Goal: Find contact information: Obtain details needed to contact an individual or organization

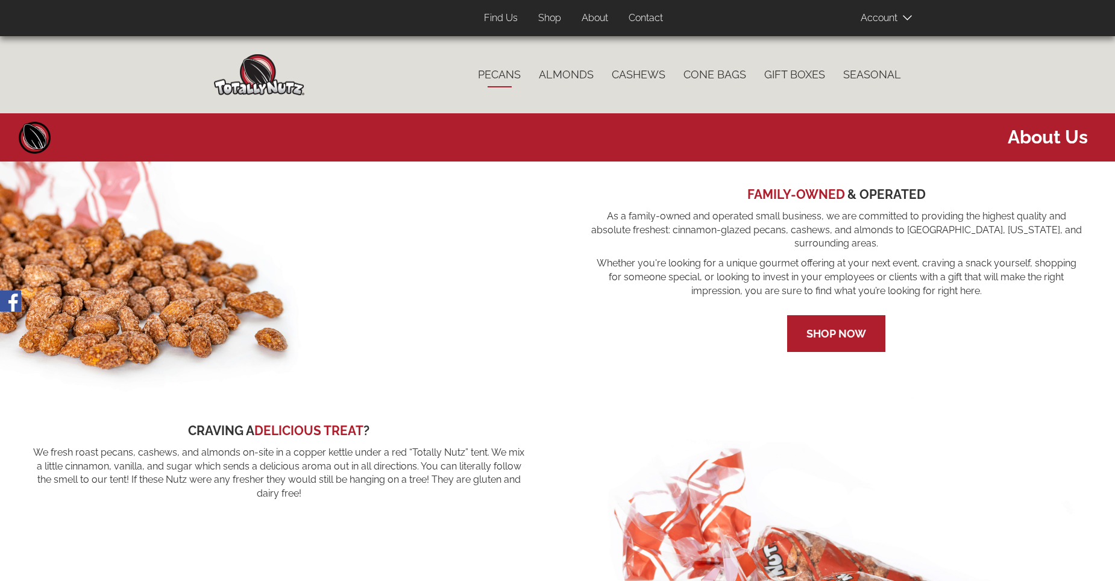
click at [501, 78] on link "Pecans" at bounding box center [499, 74] width 61 height 25
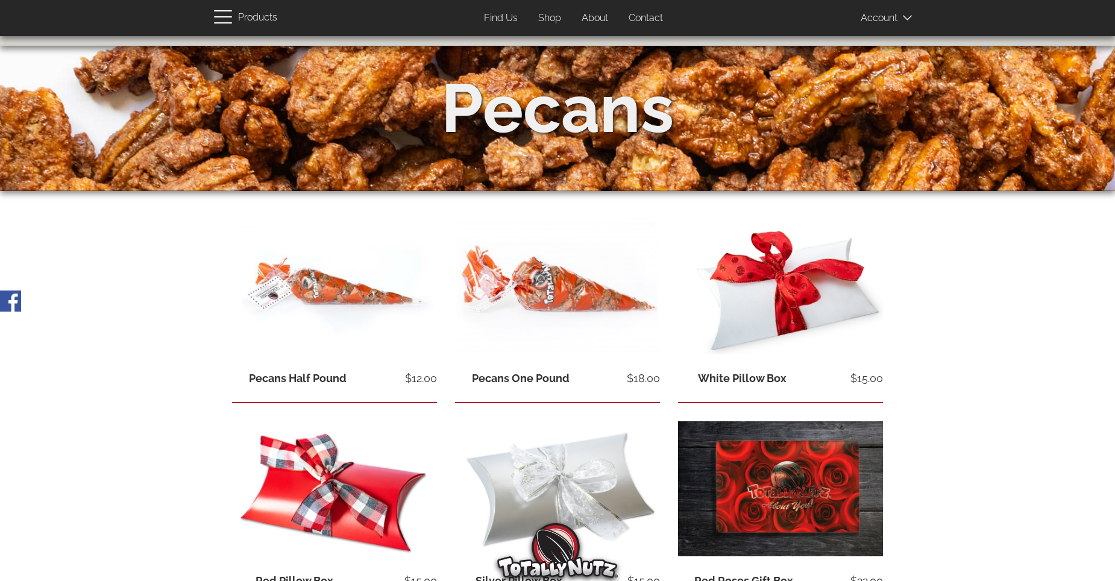
scroll to position [39, 0]
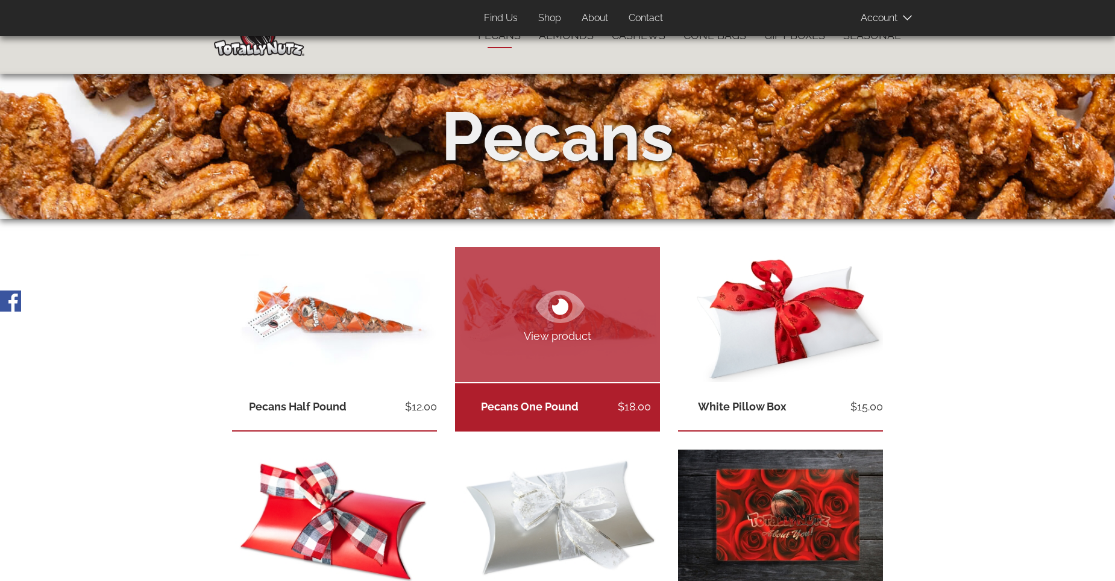
click at [569, 407] on link "Pecans One Pound" at bounding box center [530, 406] width 98 height 13
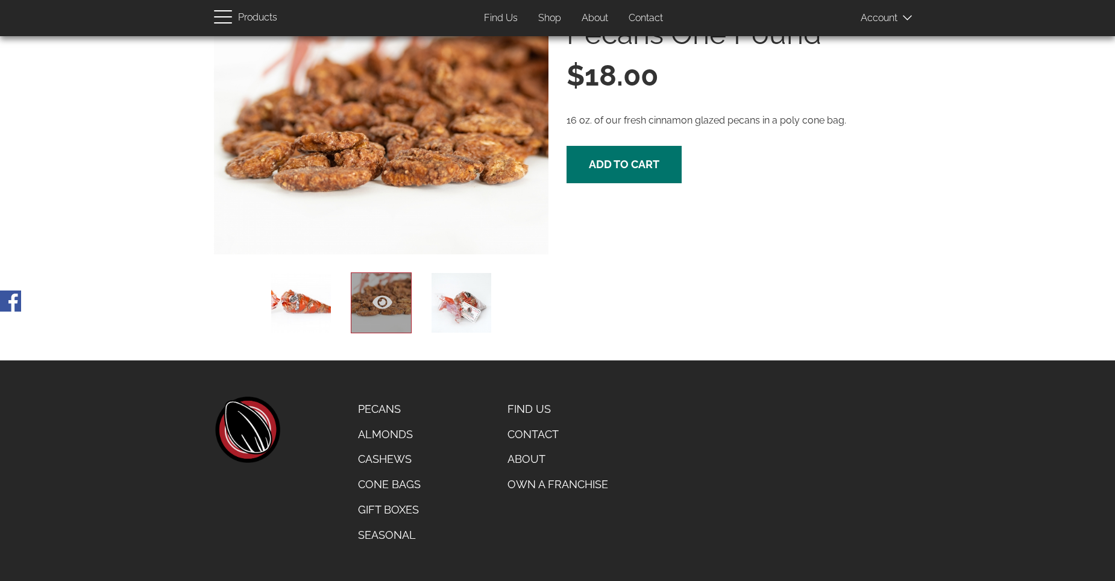
scroll to position [121, 0]
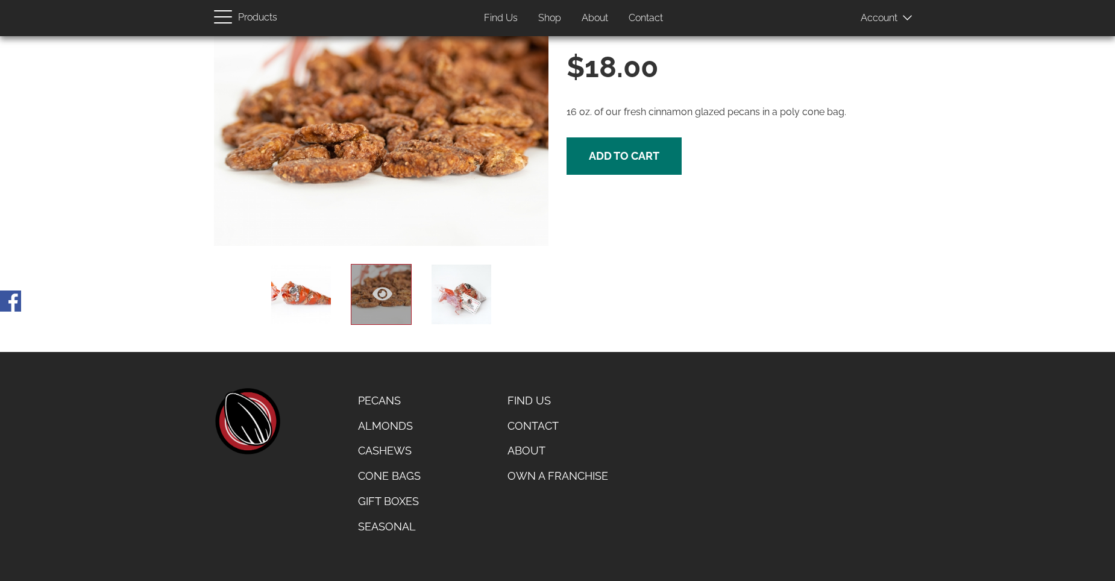
click at [383, 289] on icon at bounding box center [383, 294] width 20 height 20
click at [310, 286] on icon at bounding box center [302, 294] width 20 height 20
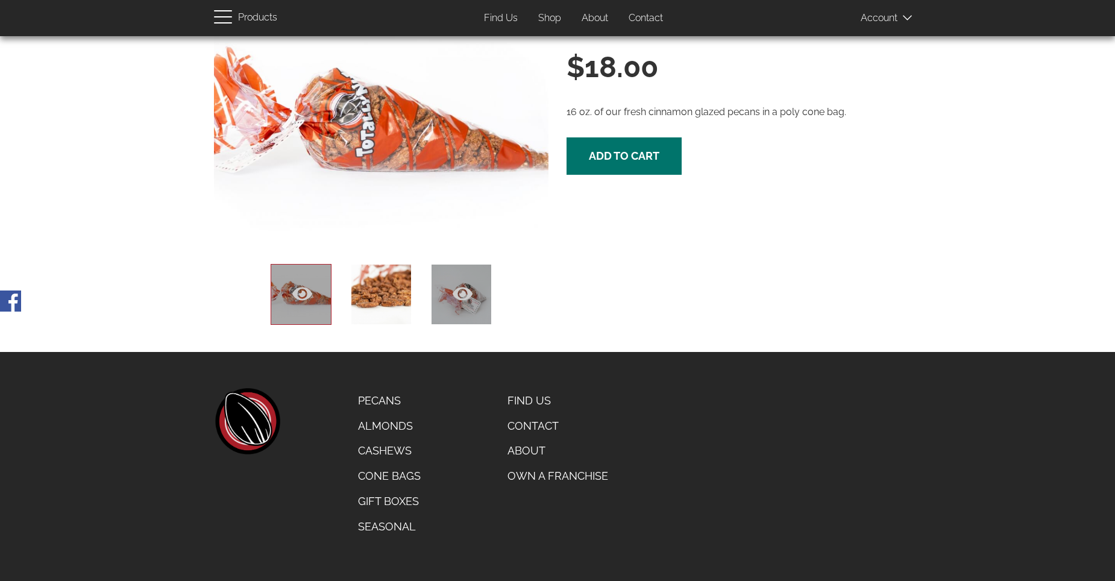
click at [472, 300] on icon at bounding box center [463, 294] width 20 height 20
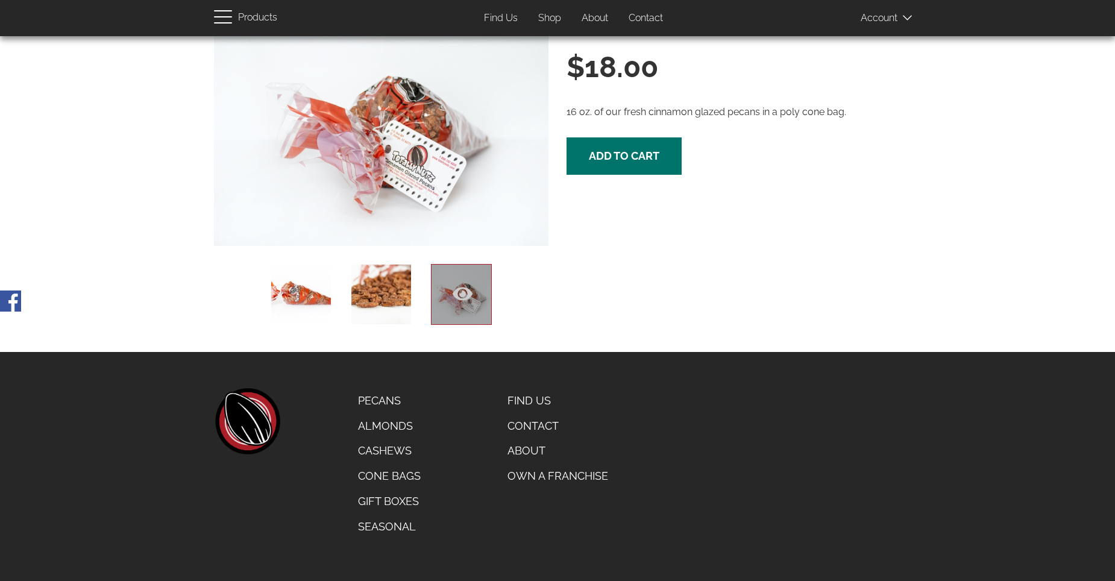
click at [533, 398] on link "Find Us" at bounding box center [557, 400] width 119 height 25
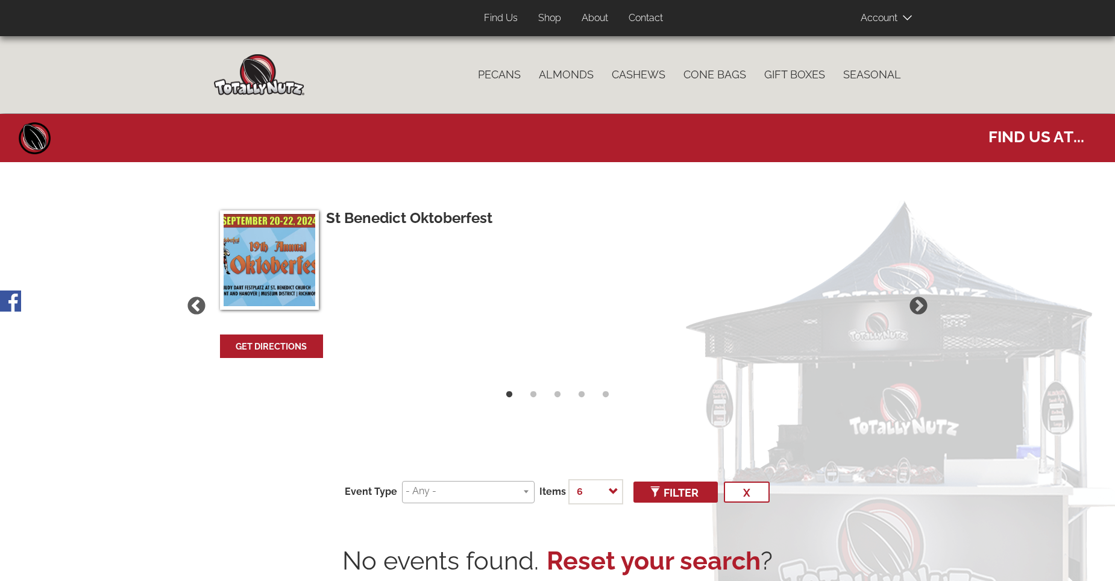
select select
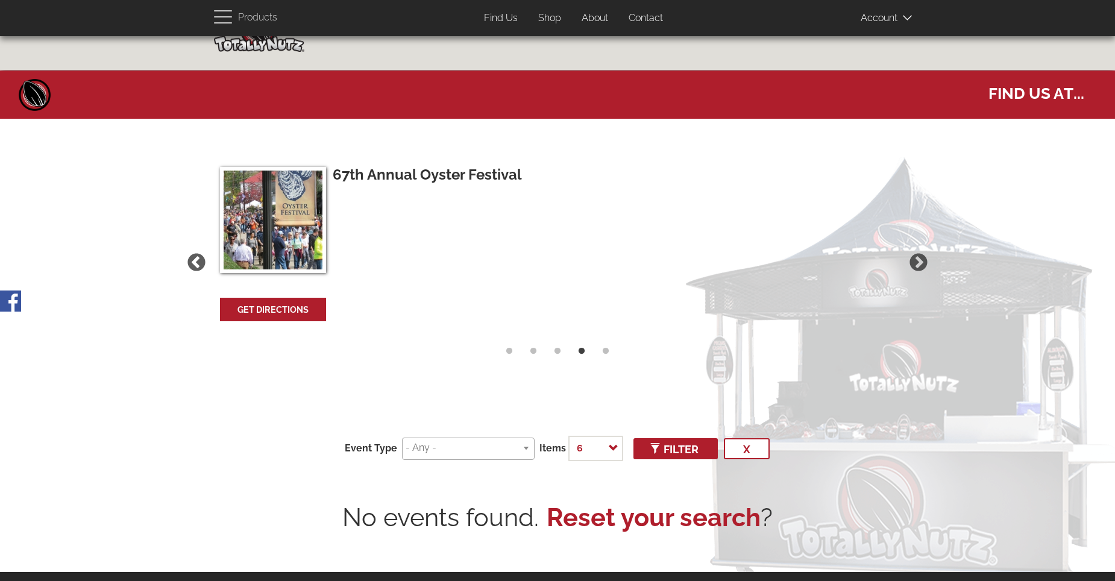
scroll to position [22, 0]
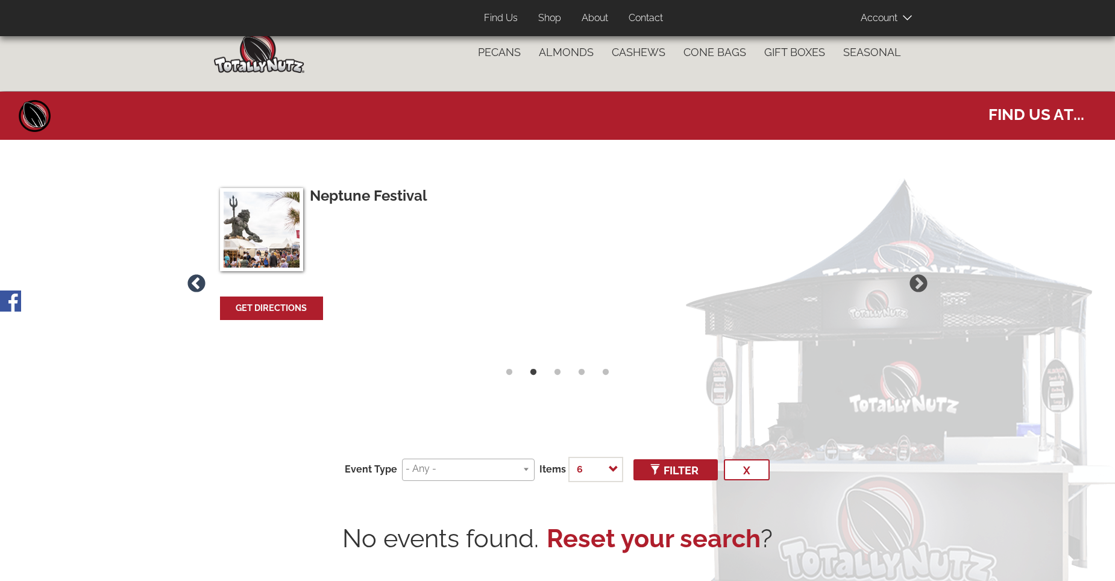
click at [192, 287] on button "Previous" at bounding box center [196, 283] width 25 height 25
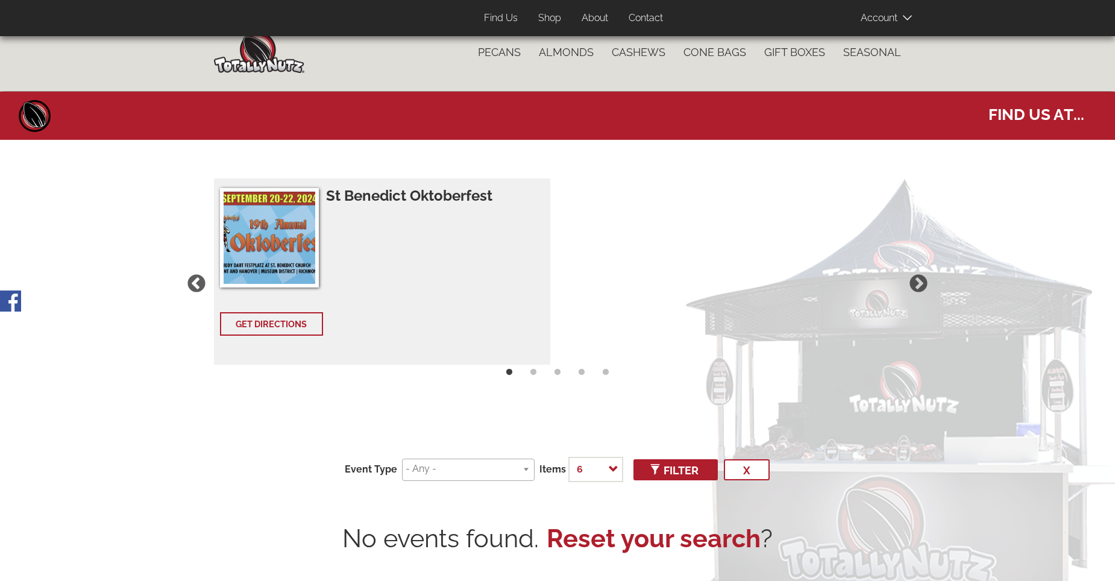
click at [266, 321] on link "Get Directions" at bounding box center [271, 323] width 101 height 21
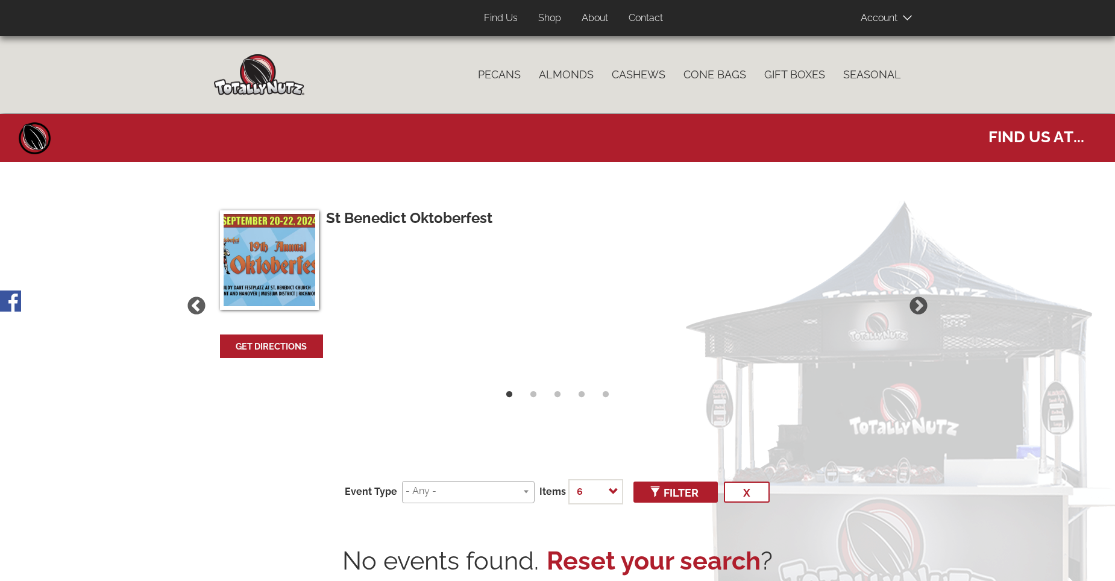
select select
click at [658, 19] on link "Contact" at bounding box center [646, 19] width 52 height 24
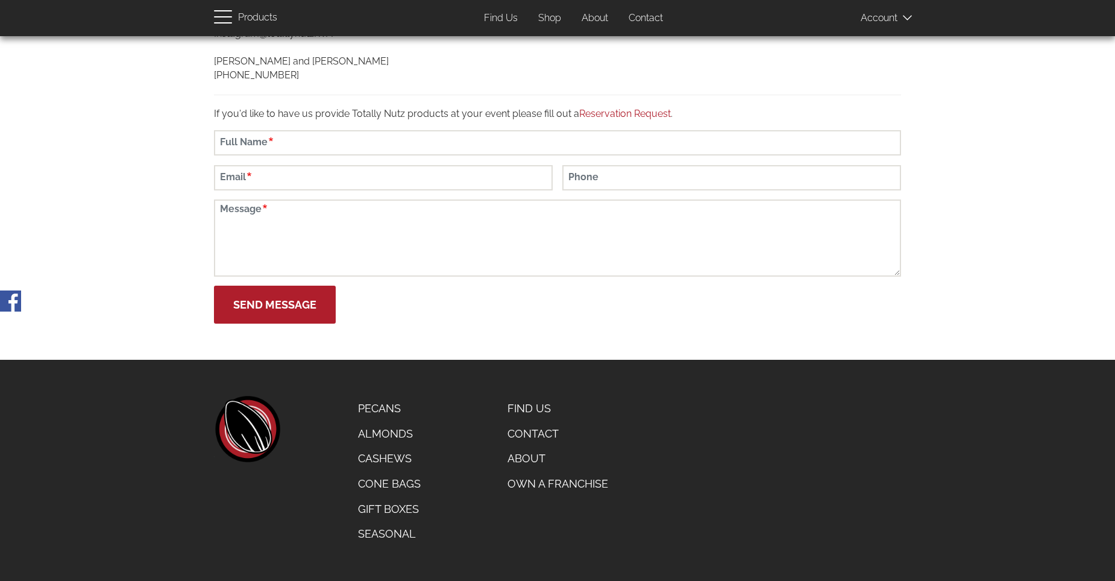
scroll to position [261, 0]
